Goal: Transaction & Acquisition: Purchase product/service

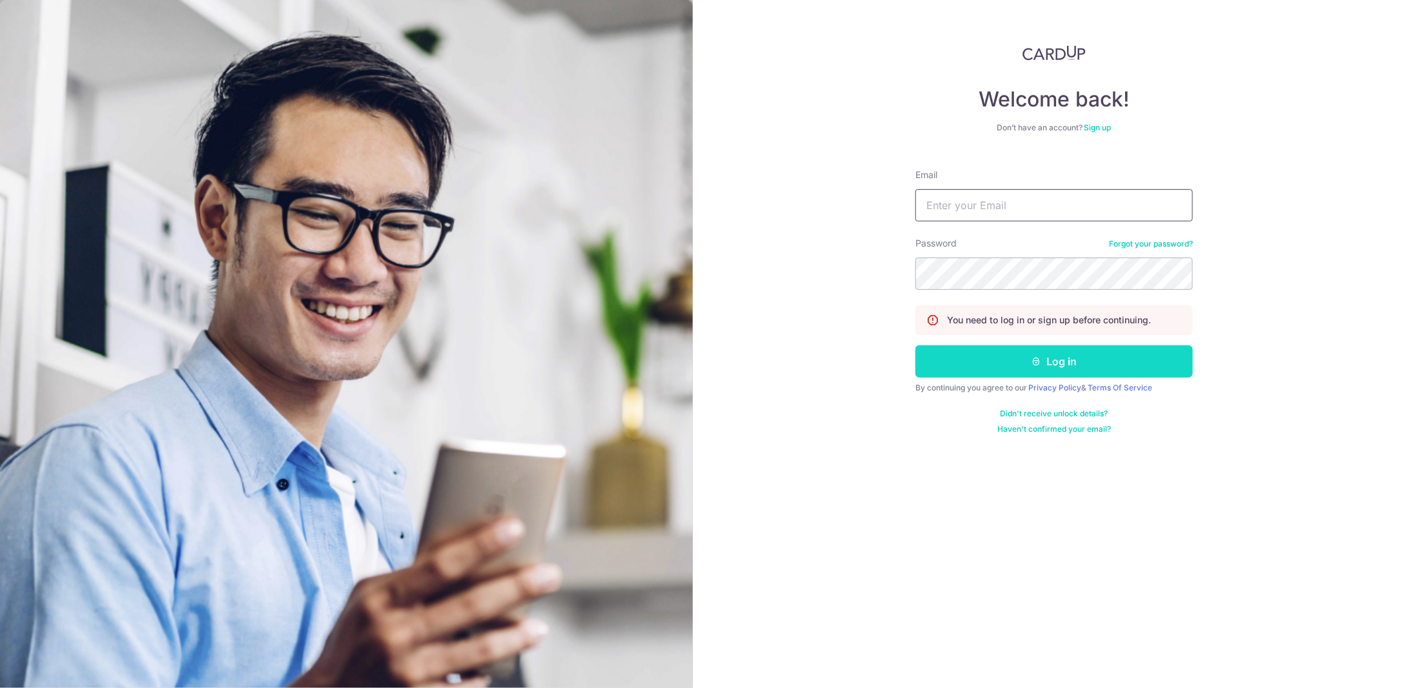
type input "rsu1883@gmail.com"
click at [1046, 357] on button "Log in" at bounding box center [1053, 361] width 277 height 32
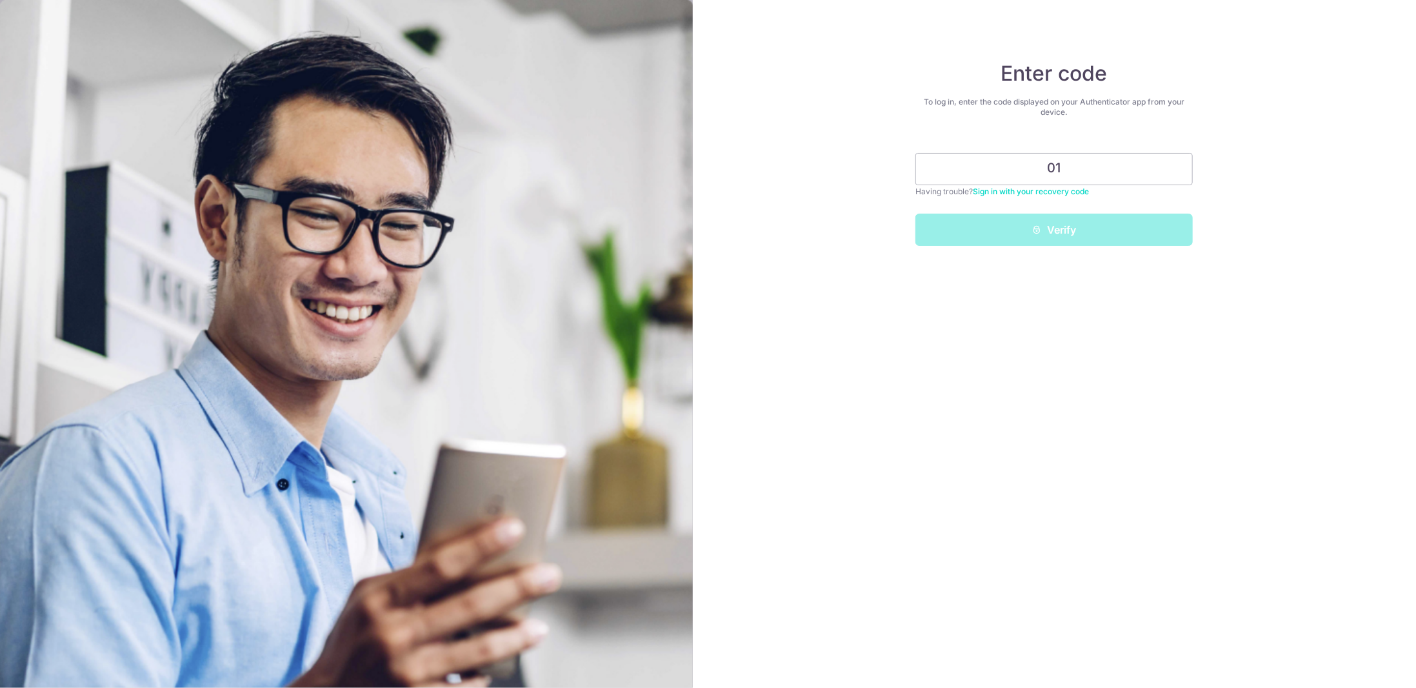
type input "0"
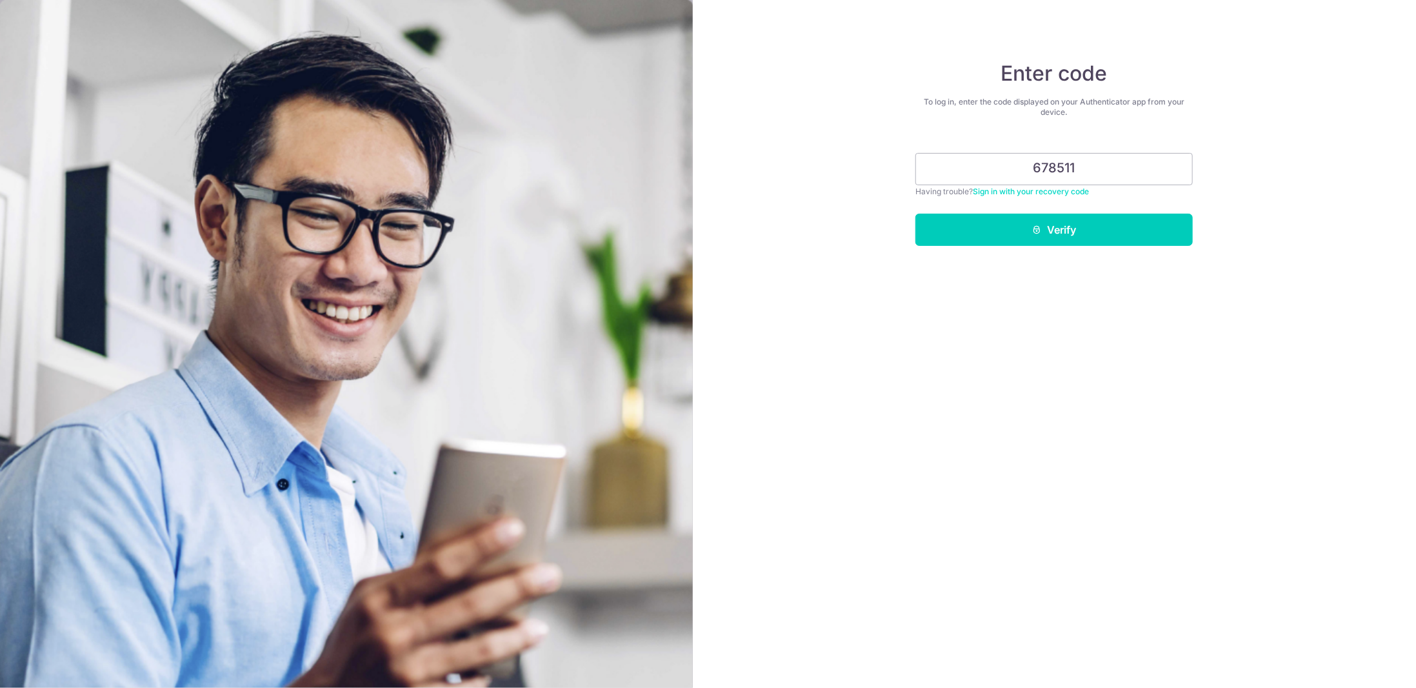
type input "678511"
click at [1010, 208] on form "678511 Having trouble? Sign in with your recovery code Verify" at bounding box center [1053, 194] width 277 height 103
click at [999, 247] on div "Enter code To log in, enter the code displayed on your Authenticator app from y…" at bounding box center [1055, 344] width 724 height 688
click at [1012, 228] on button "Verify" at bounding box center [1053, 230] width 277 height 32
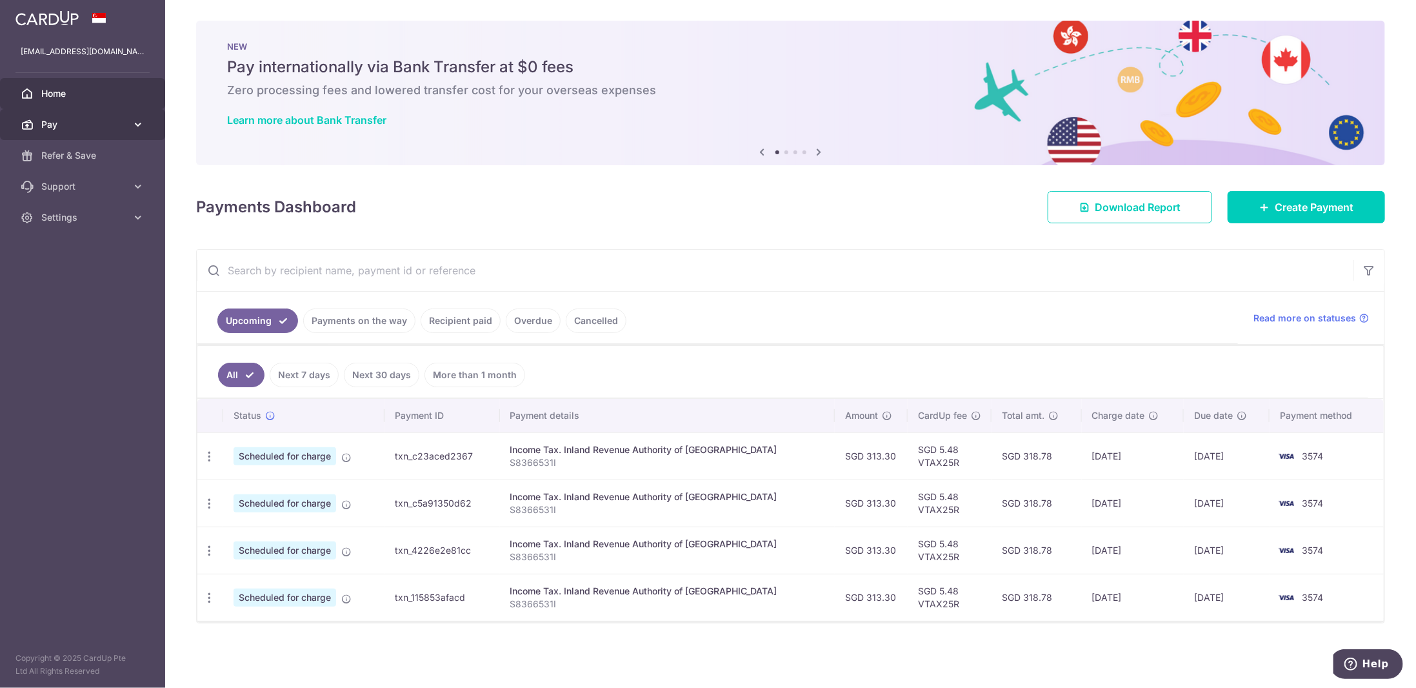
click at [137, 124] on icon at bounding box center [138, 124] width 13 height 13
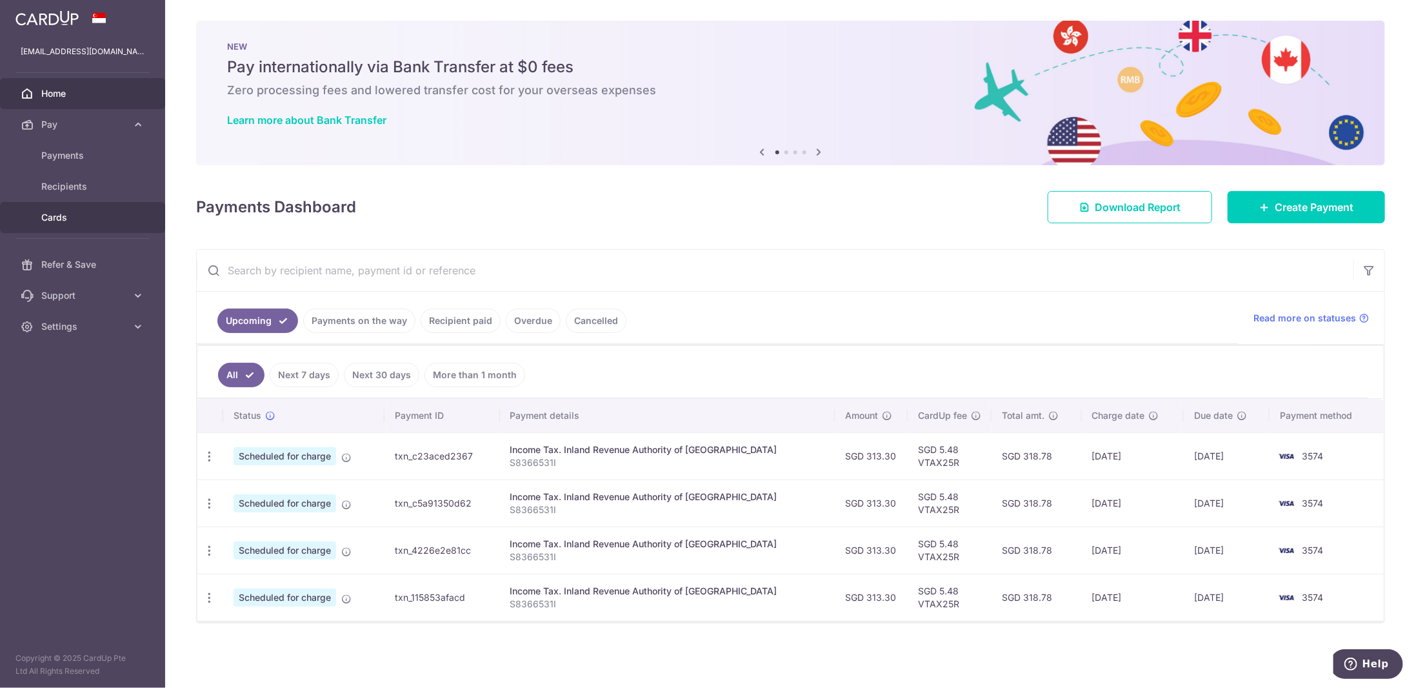
click at [82, 211] on span "Cards" at bounding box center [83, 217] width 85 height 13
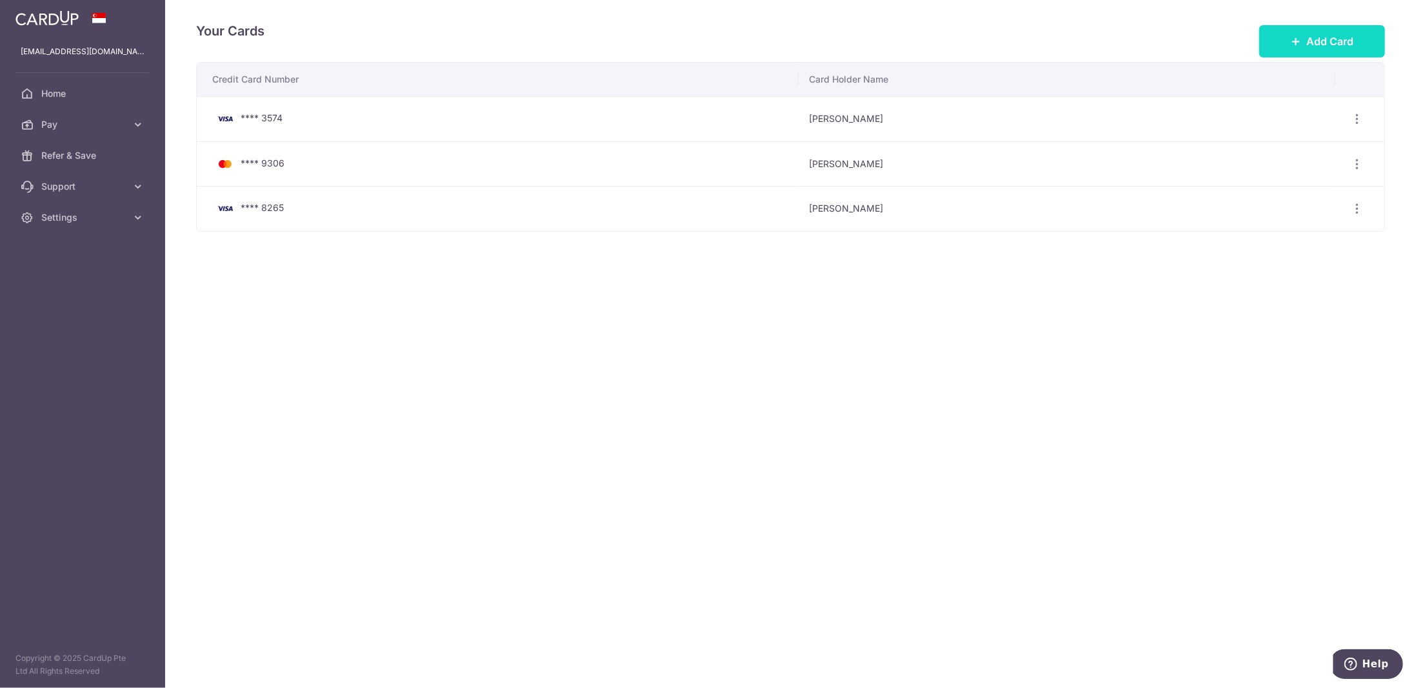
click at [1311, 37] on span "Add Card" at bounding box center [1329, 41] width 47 height 15
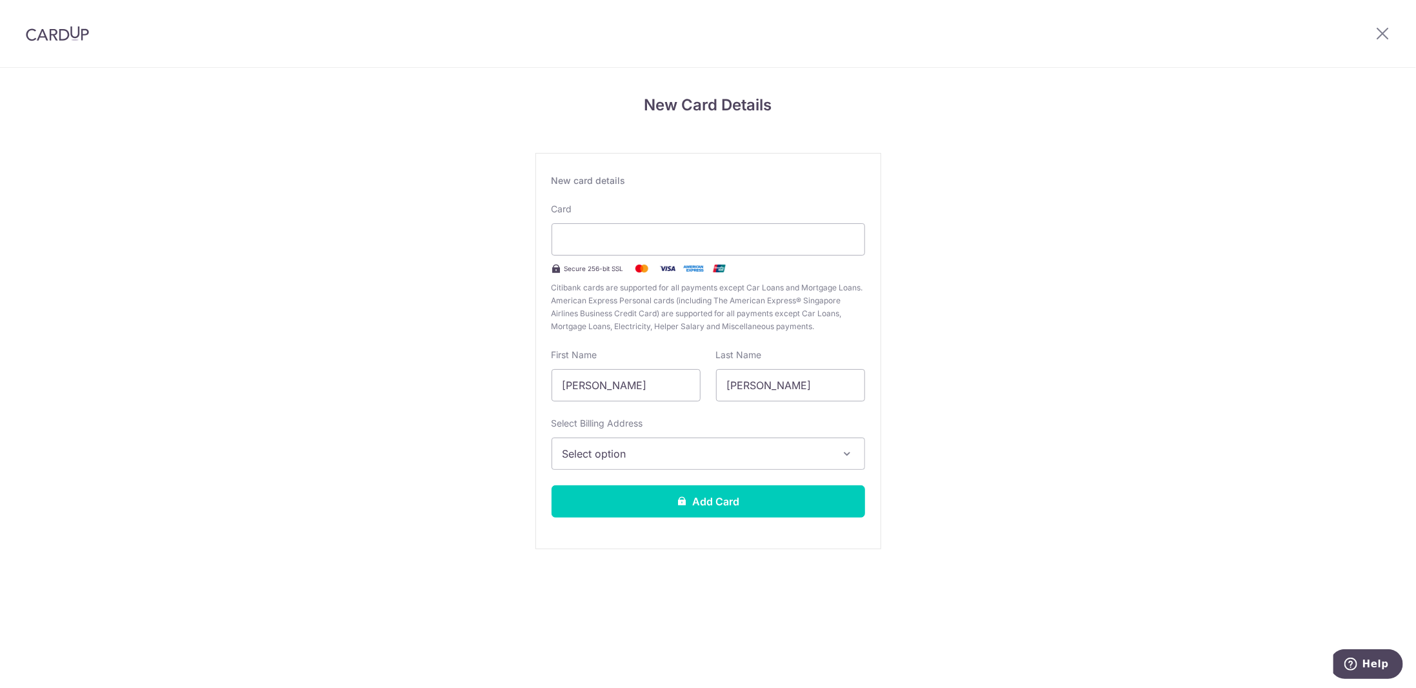
click at [438, 413] on div "New Card Details New card details Card Secure 256-bit SSL Citibank cards are su…" at bounding box center [708, 339] width 1416 height 542
drag, startPoint x: 662, startPoint y: 390, endPoint x: 497, endPoint y: 366, distance: 166.8
click at [497, 366] on div "New Card Details New card details Card Secure 256-bit SSL Citibank cards are su…" at bounding box center [708, 339] width 1416 height 542
click at [652, 385] on input "[PERSON_NAME]" at bounding box center [626, 385] width 149 height 32
drag, startPoint x: 658, startPoint y: 385, endPoint x: 423, endPoint y: 357, distance: 236.4
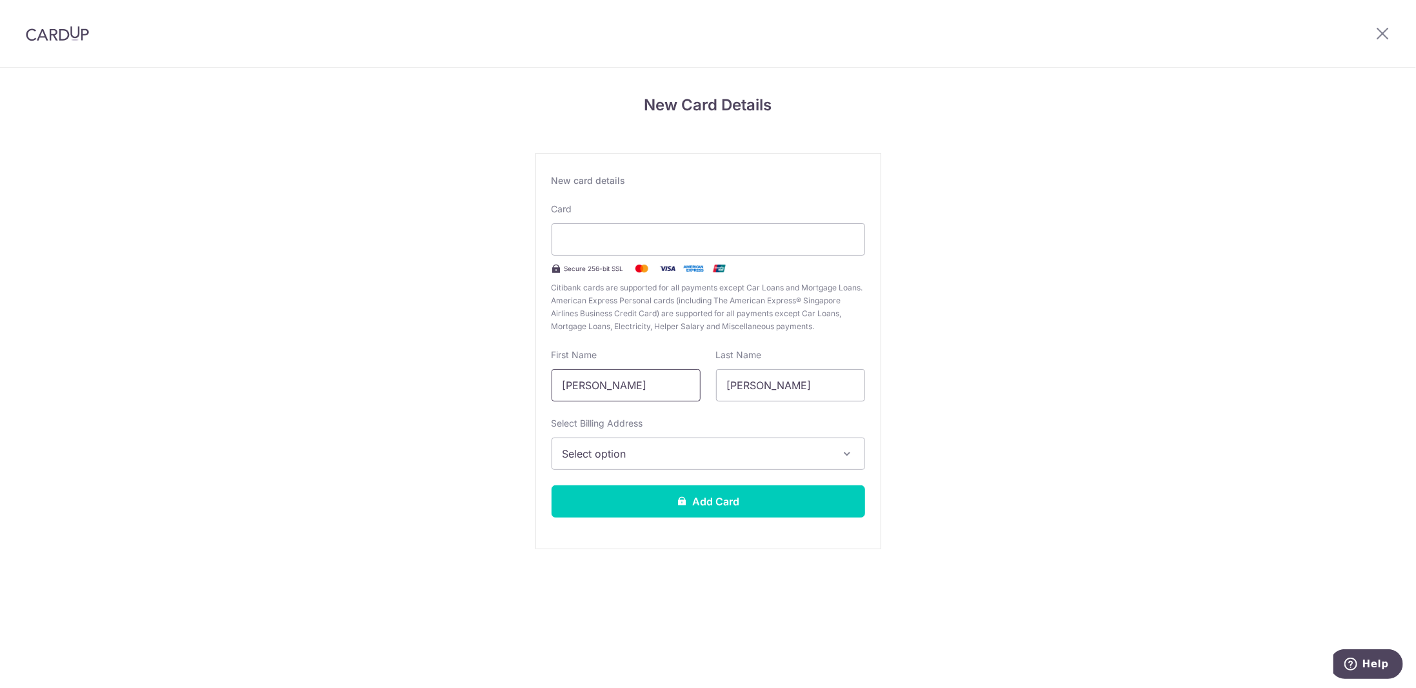
click at [423, 357] on div "New Card Details New card details Card Secure 256-bit SSL Citibank cards are su…" at bounding box center [708, 339] width 1416 height 542
paste input "Ho"
type input "Hong"
drag, startPoint x: 741, startPoint y: 377, endPoint x: 637, endPoint y: 361, distance: 104.5
click at [637, 361] on div "First Name Hong Last Name Ricky" at bounding box center [708, 374] width 329 height 53
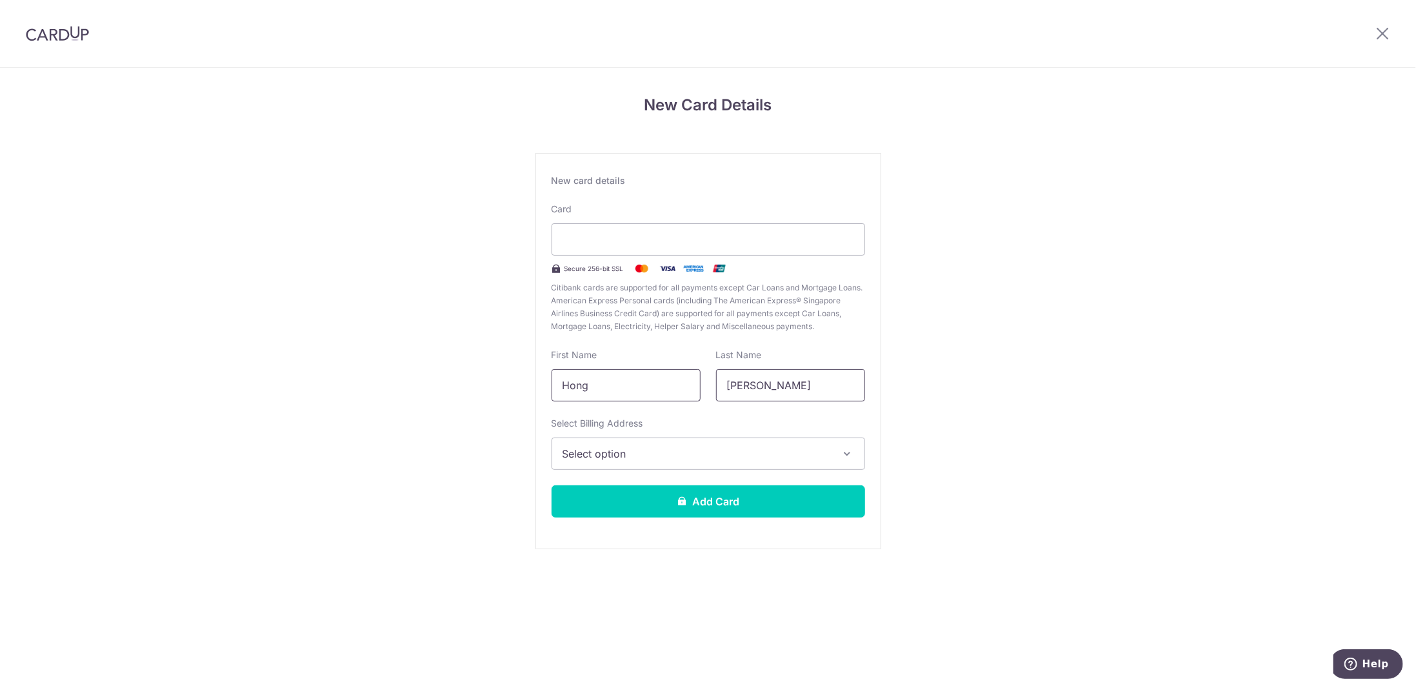
paste input "YH"
type input "YH"
click at [683, 450] on span "Select option" at bounding box center [696, 453] width 268 height 15
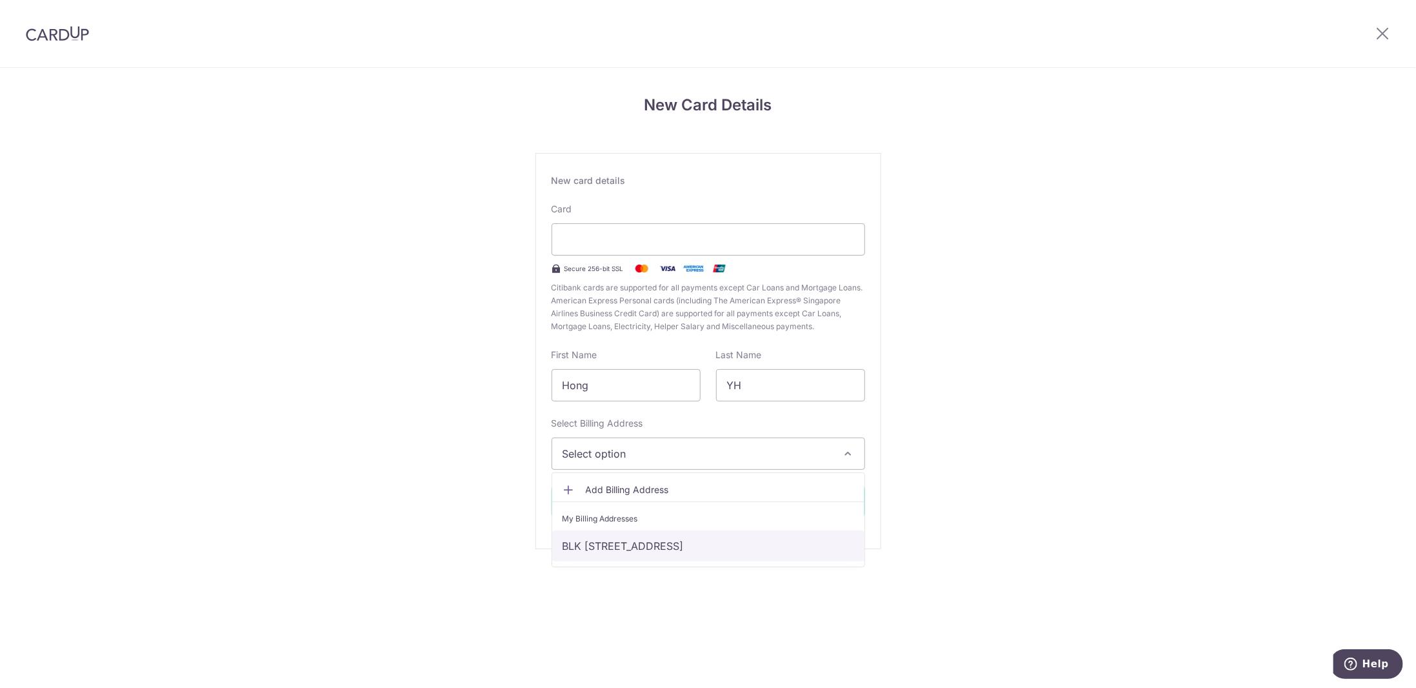
click at [644, 537] on link "BLK 468B Fernvale Link, #17-543, Singapore, Singapore-792468" at bounding box center [708, 545] width 312 height 31
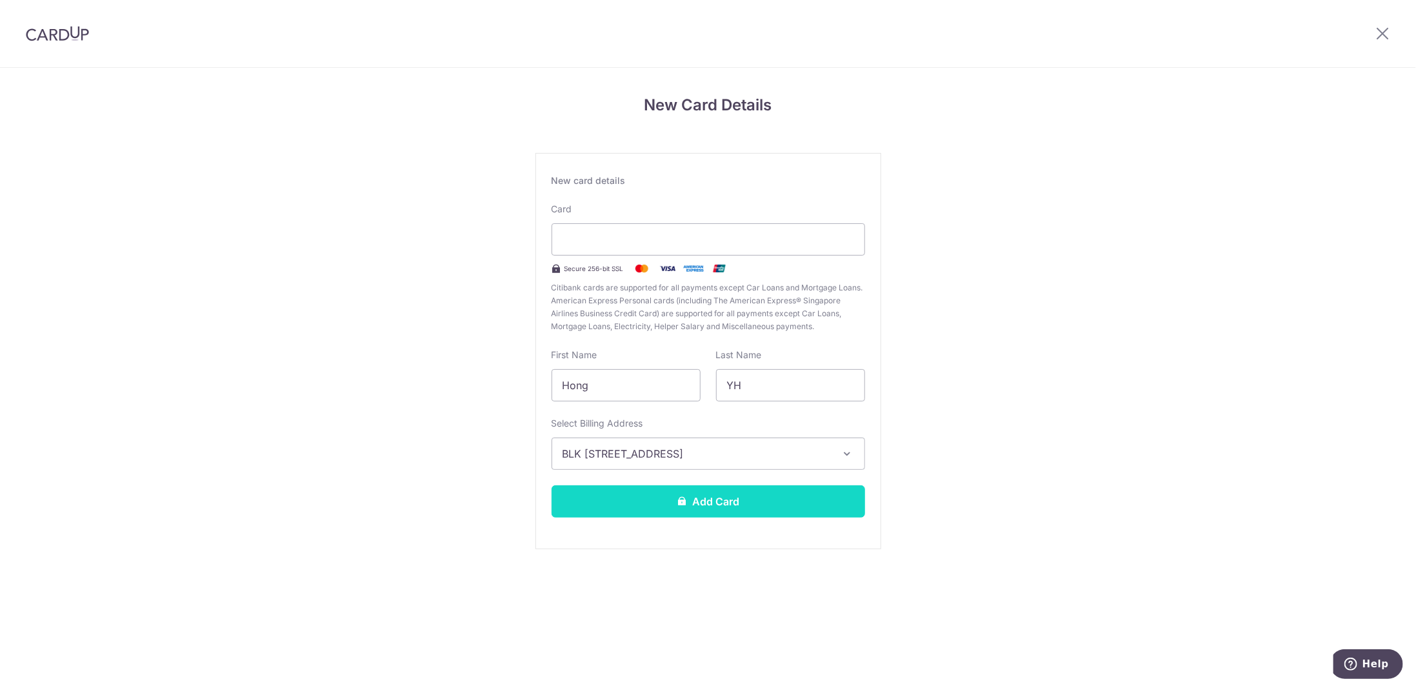
click at [661, 508] on button "Add Card" at bounding box center [708, 501] width 313 height 32
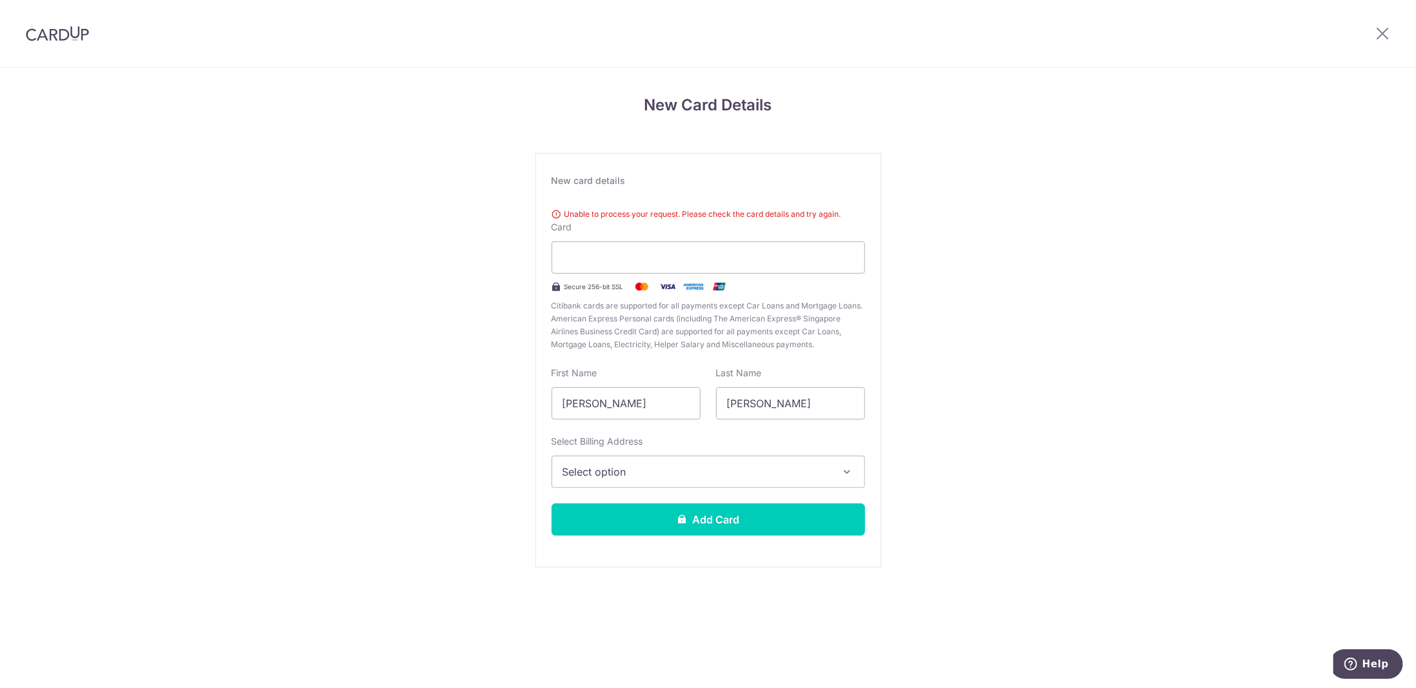
drag, startPoint x: 1221, startPoint y: 245, endPoint x: 1139, endPoint y: 252, distance: 82.2
click at [1221, 245] on div "New Card Details New card details Unable to process your request. Please check …" at bounding box center [708, 348] width 1416 height 560
click at [793, 266] on div at bounding box center [708, 257] width 313 height 32
click at [661, 410] on input "[PERSON_NAME]" at bounding box center [626, 403] width 149 height 32
drag, startPoint x: 648, startPoint y: 401, endPoint x: 515, endPoint y: 395, distance: 133.0
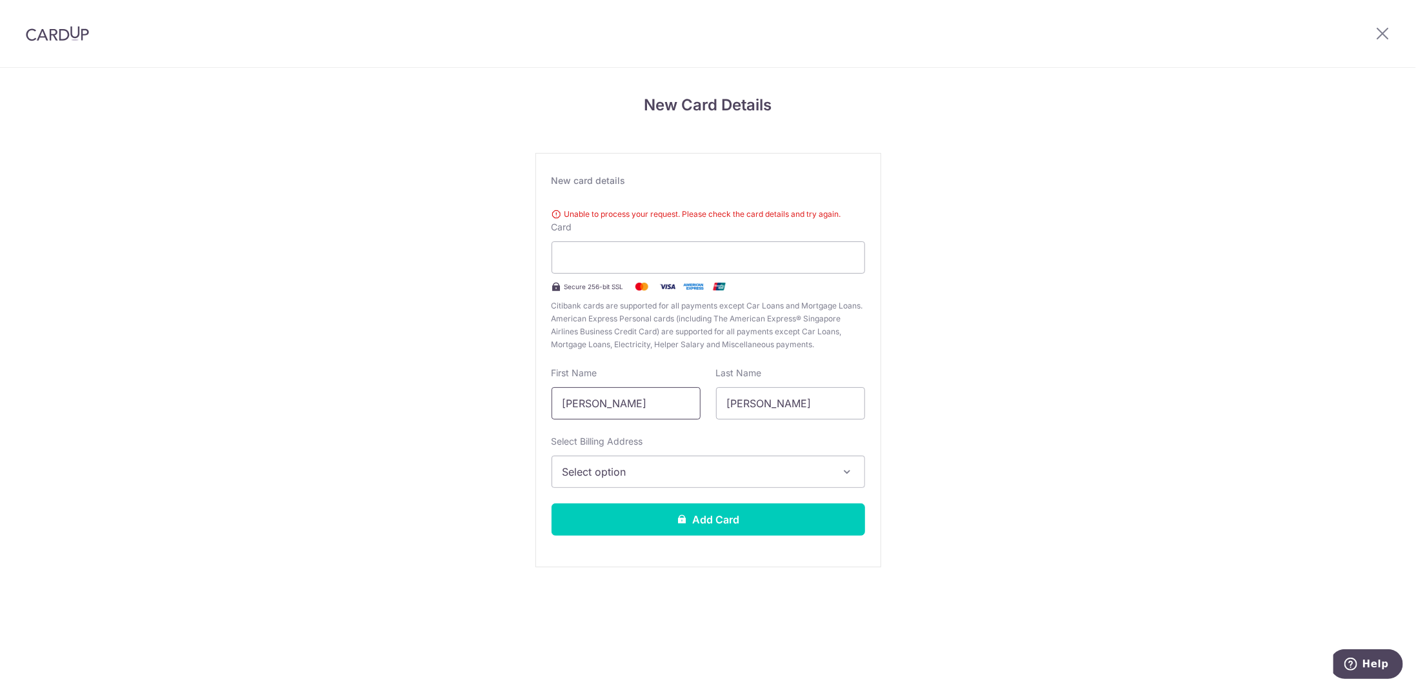
click at [517, 397] on div "New Card Details New card details Unable to process your request. Please check …" at bounding box center [708, 348] width 1416 height 560
type input "Hong"
type input "YH"
click at [751, 475] on span "Select option" at bounding box center [696, 471] width 268 height 15
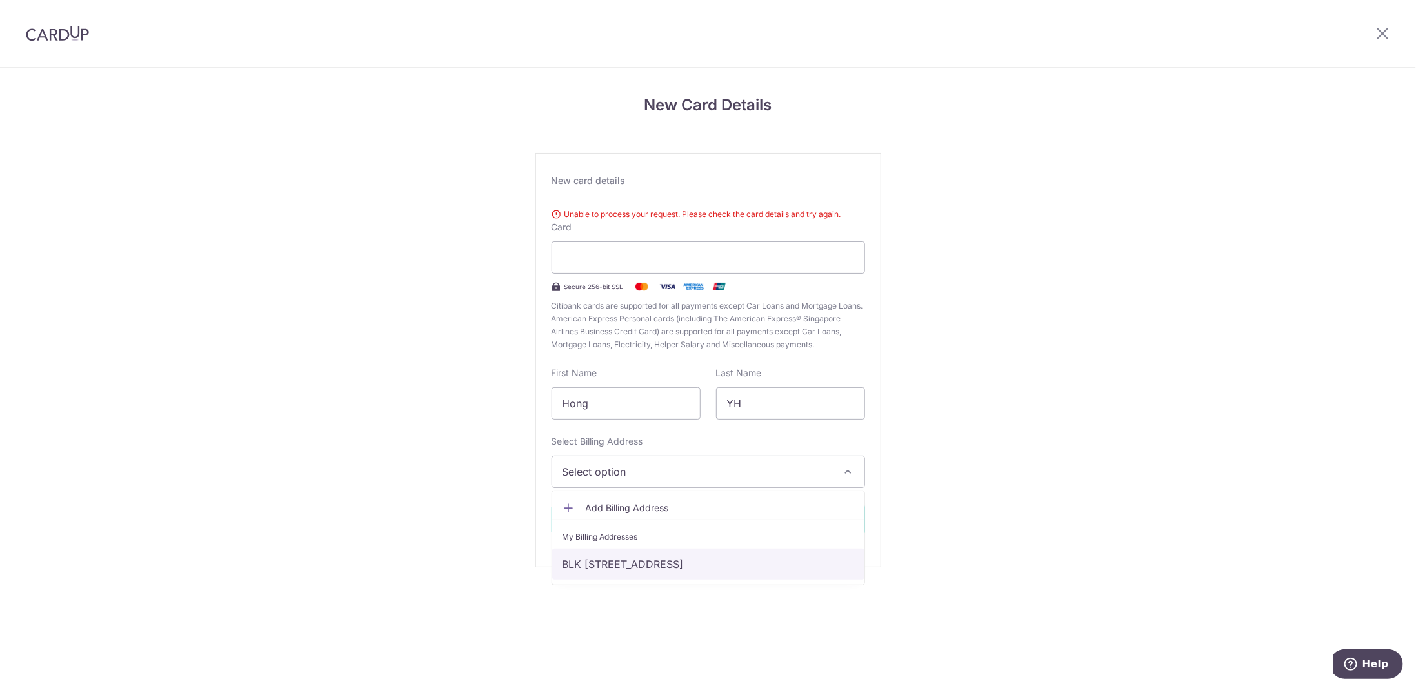
click at [674, 555] on link "BLK [STREET_ADDRESS]" at bounding box center [708, 563] width 312 height 31
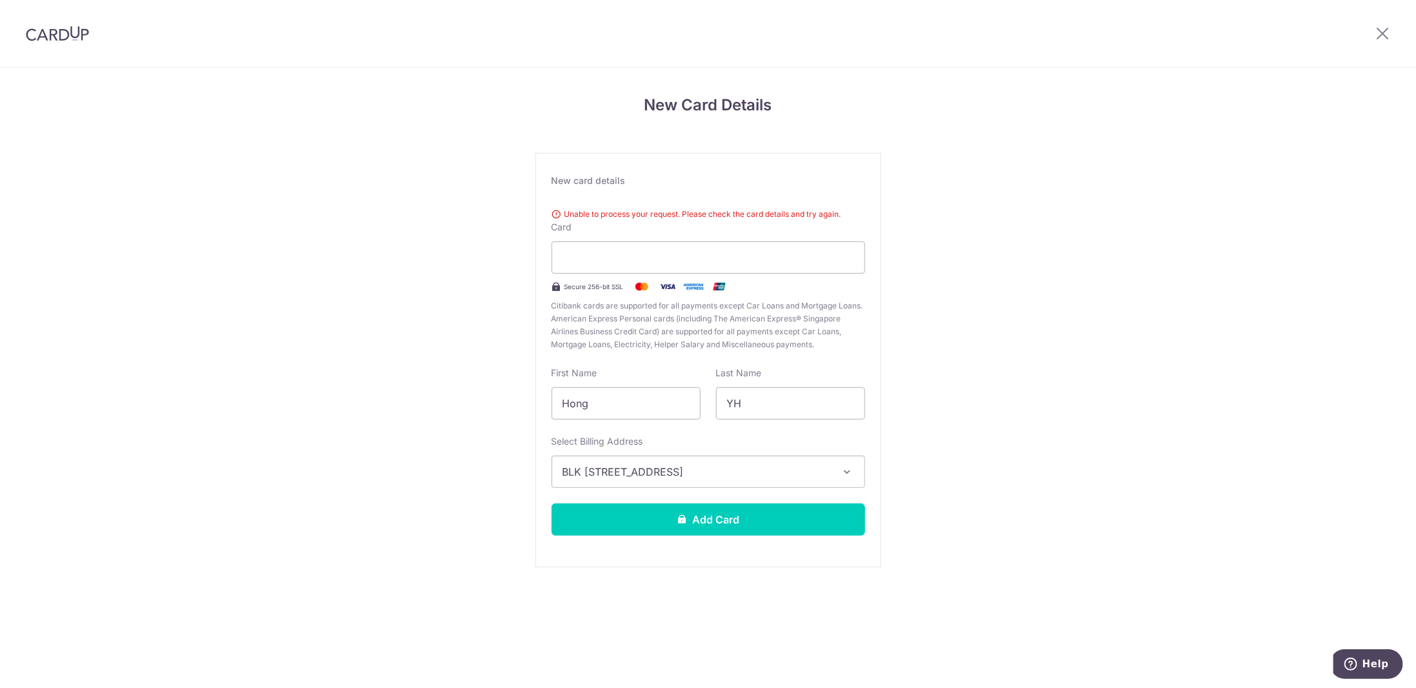
click at [1002, 497] on div "New Card Details New card details Unable to process your request. Please check …" at bounding box center [708, 348] width 1416 height 560
drag, startPoint x: 622, startPoint y: 404, endPoint x: 556, endPoint y: 398, distance: 66.1
click at [556, 398] on input "Hong" at bounding box center [626, 403] width 149 height 32
drag, startPoint x: 754, startPoint y: 407, endPoint x: 695, endPoint y: 402, distance: 58.9
click at [695, 403] on div "First Name Last Name YH" at bounding box center [708, 392] width 329 height 53
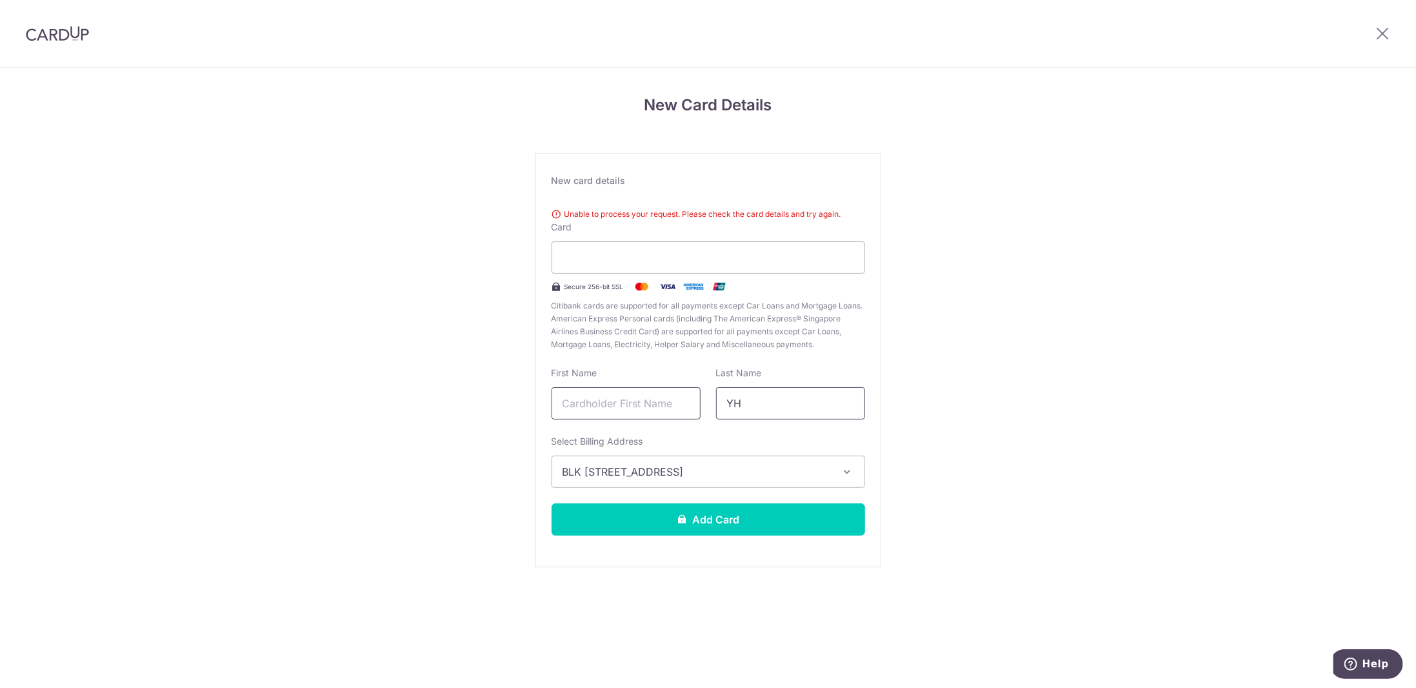
paste input "Hong"
type input "Hong"
click at [569, 410] on input "text" at bounding box center [626, 403] width 149 height 32
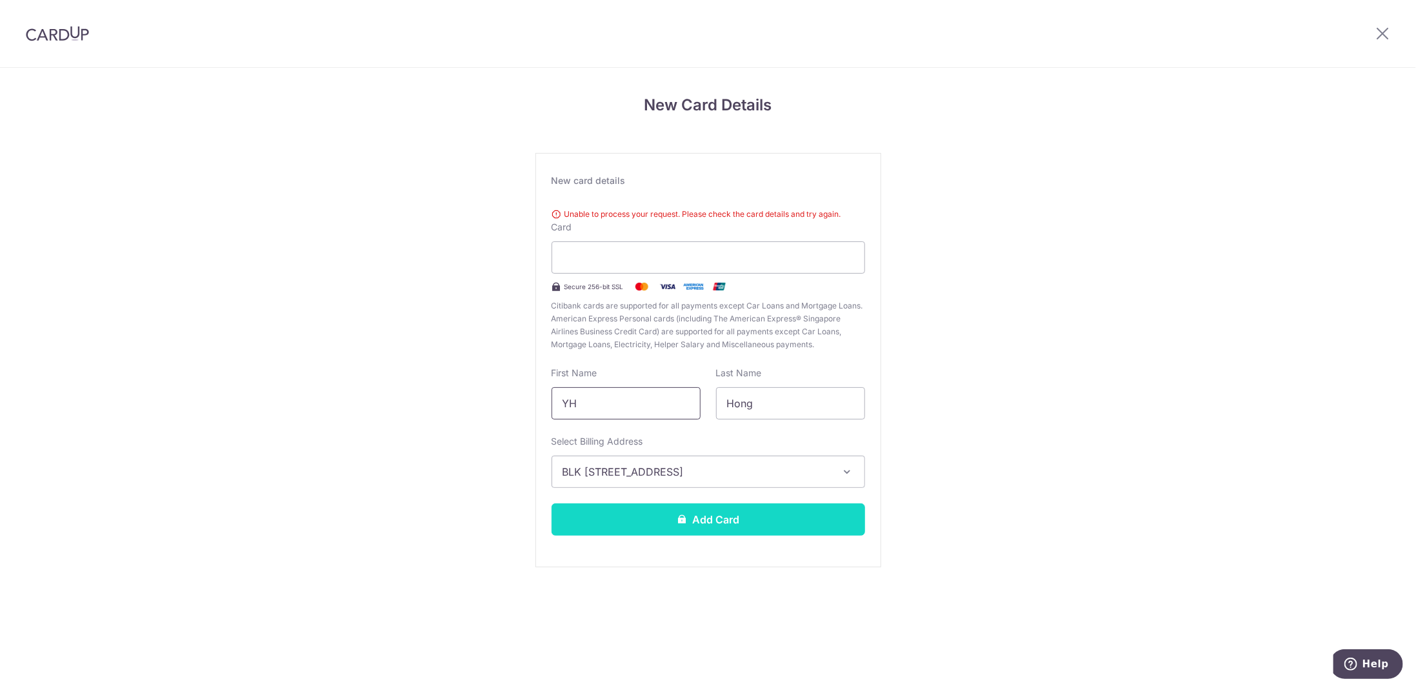
type input "YH"
click at [769, 524] on button "Add Card" at bounding box center [708, 519] width 313 height 32
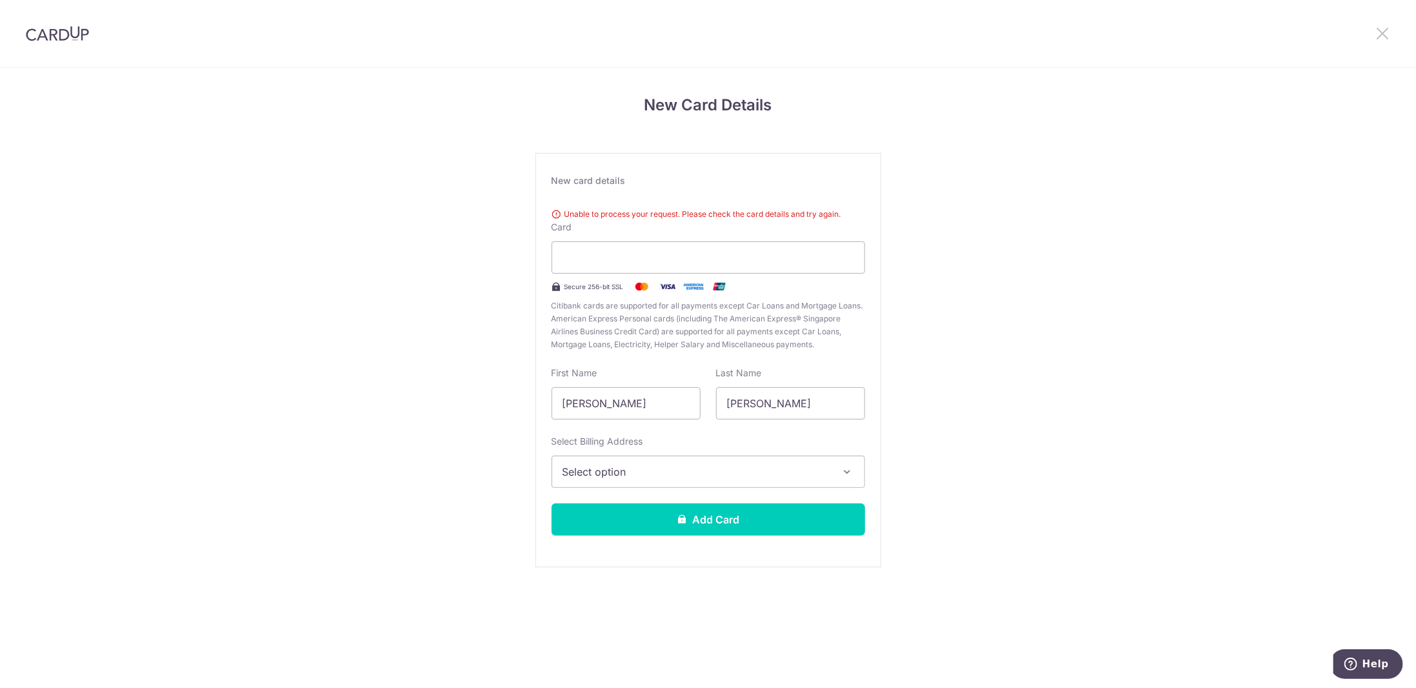
click at [1384, 35] on icon at bounding box center [1382, 33] width 15 height 16
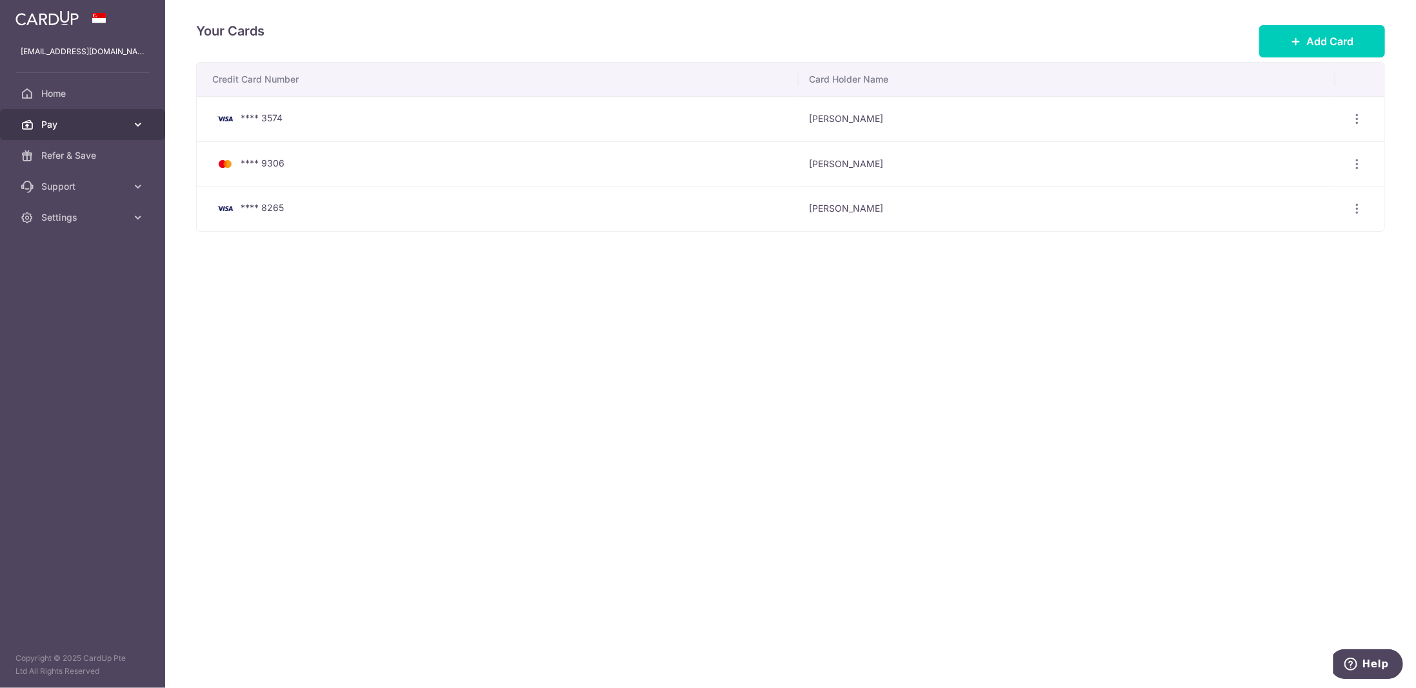
click at [49, 136] on link "Pay" at bounding box center [82, 124] width 165 height 31
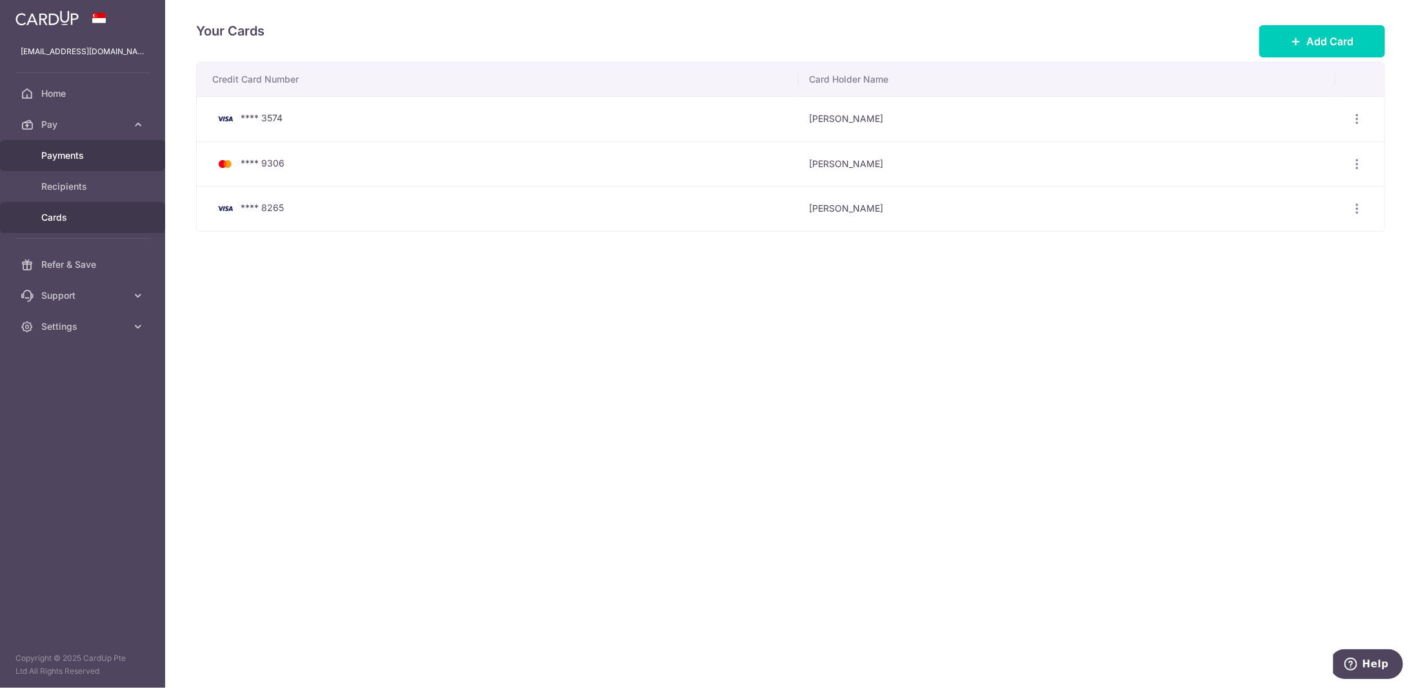
click at [57, 160] on span "Payments" at bounding box center [83, 155] width 85 height 13
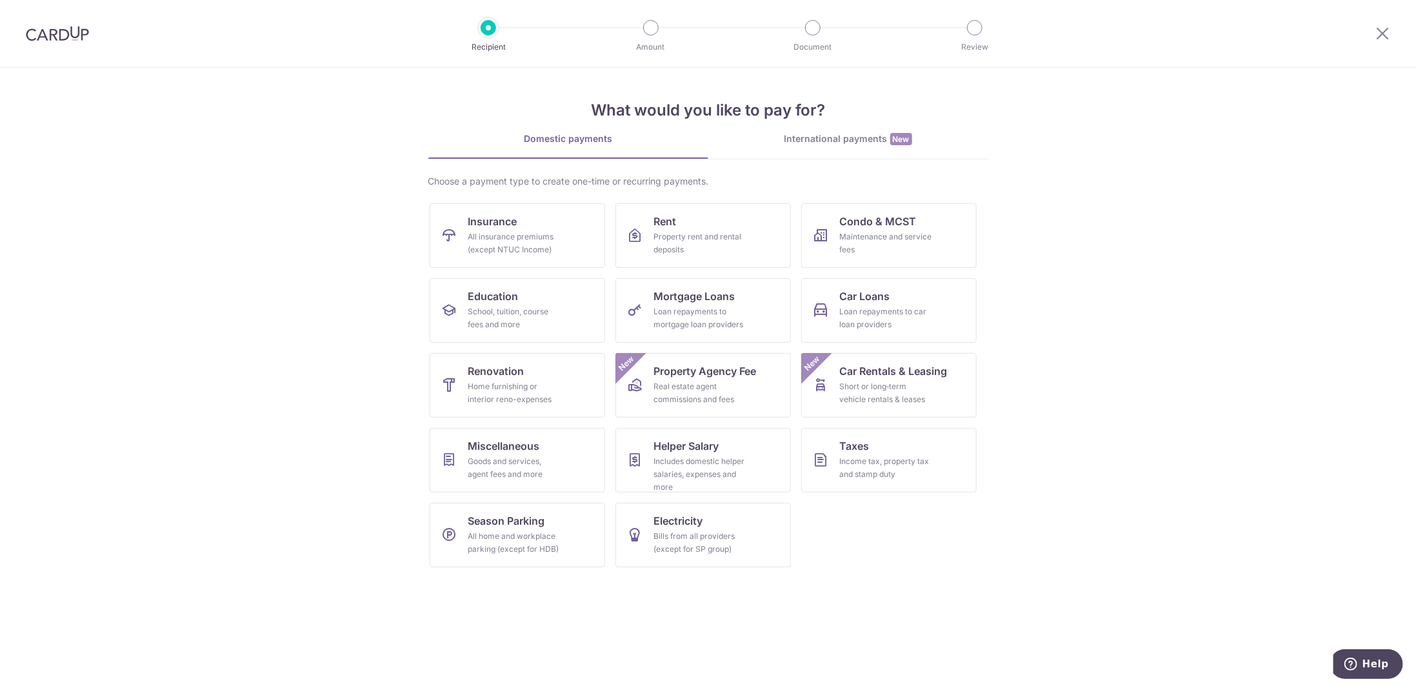
click at [61, 28] on img at bounding box center [57, 33] width 63 height 15
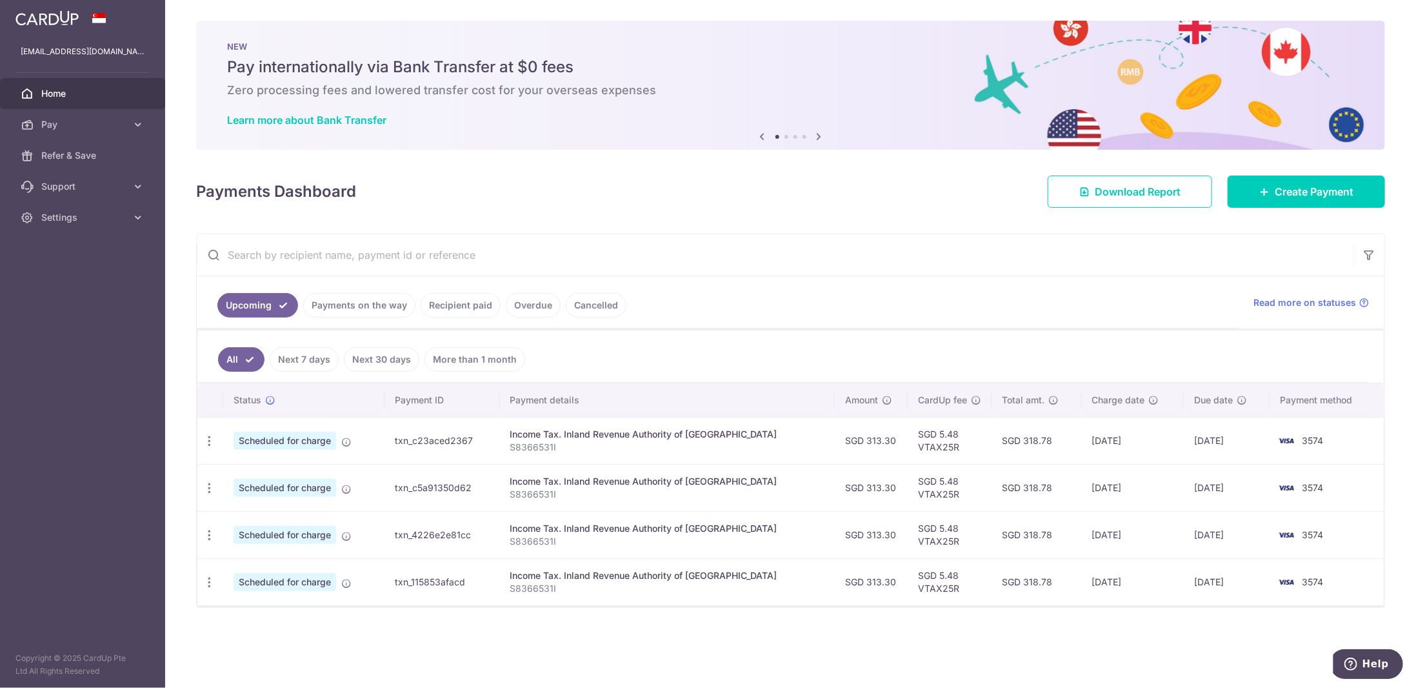
click at [337, 304] on link "Payments on the way" at bounding box center [359, 305] width 112 height 25
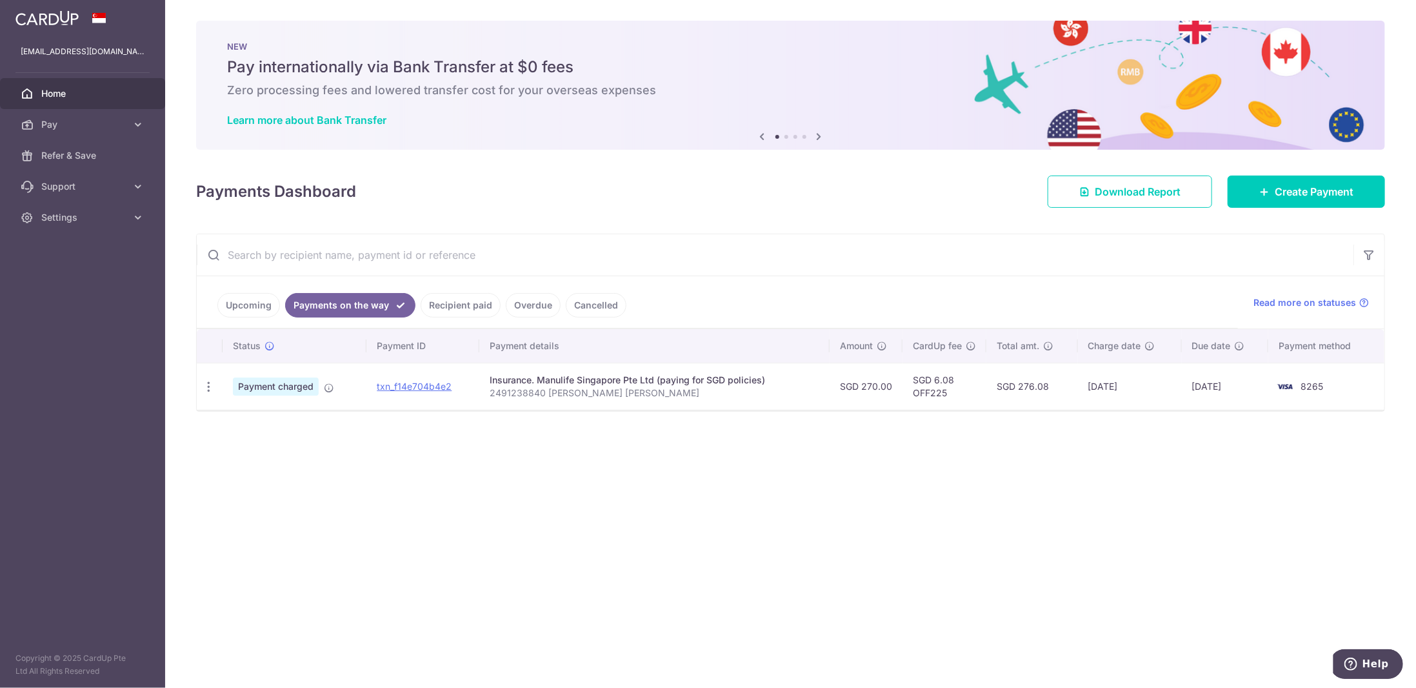
click at [447, 457] on div "× Pause Schedule Pause all future payments in this series Pause just this one p…" at bounding box center [790, 344] width 1251 height 688
